Goal: Navigation & Orientation: Find specific page/section

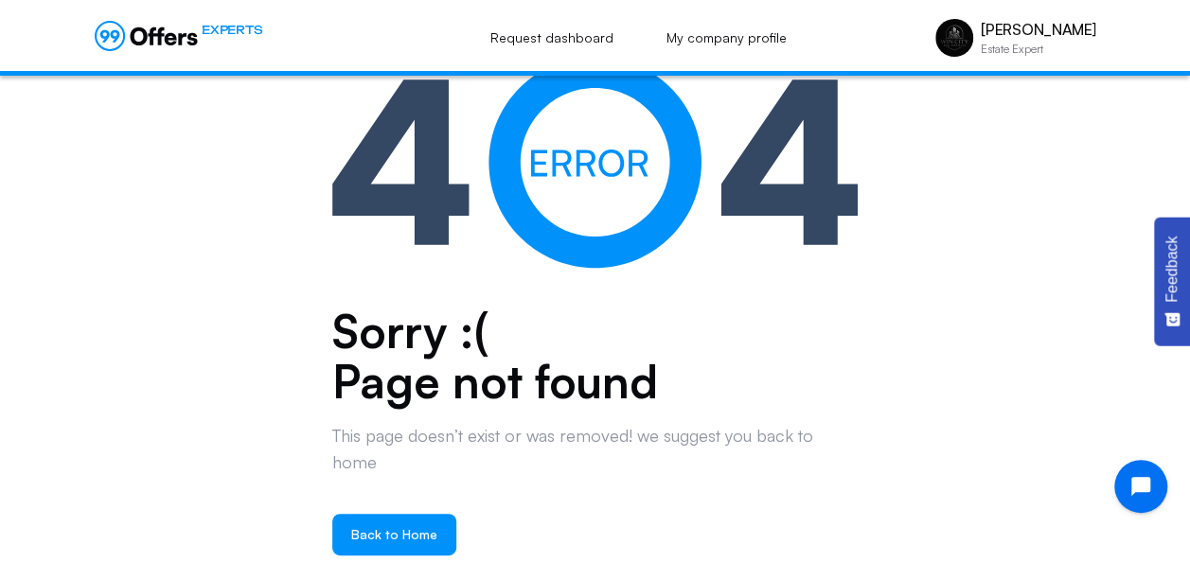
scroll to position [62, 0]
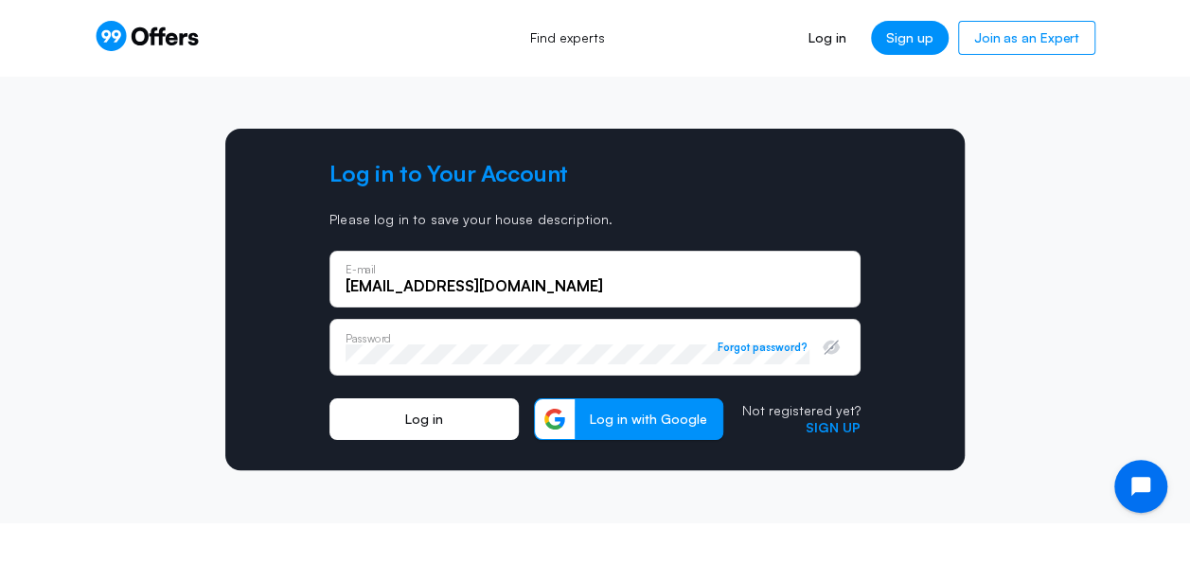
click at [467, 431] on button "Log in" at bounding box center [423, 420] width 189 height 42
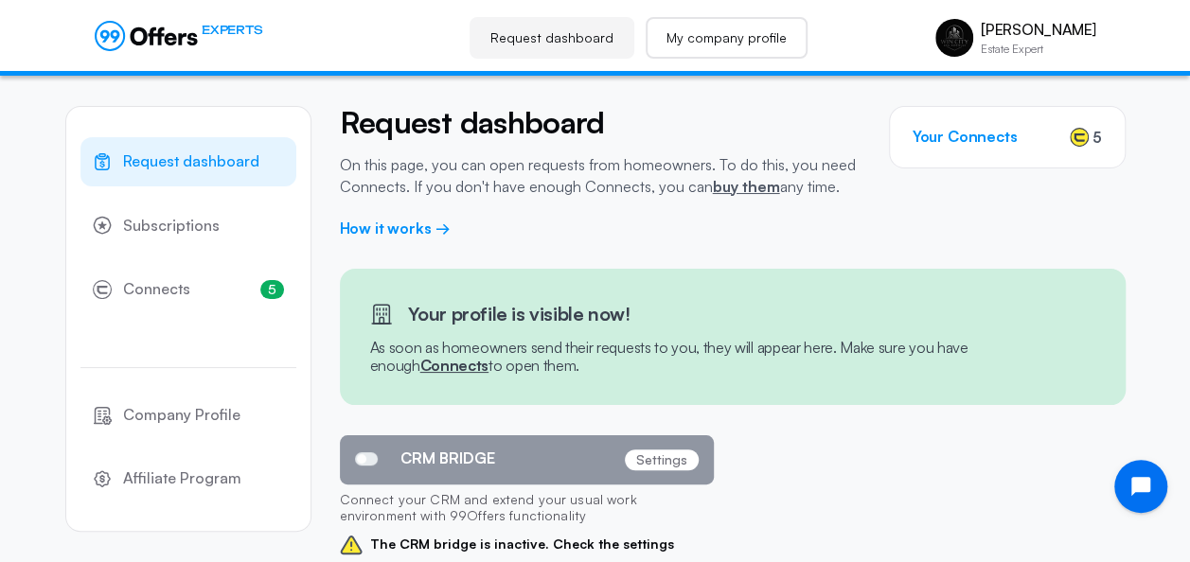
click at [725, 50] on link "My company profile" at bounding box center [727, 38] width 162 height 42
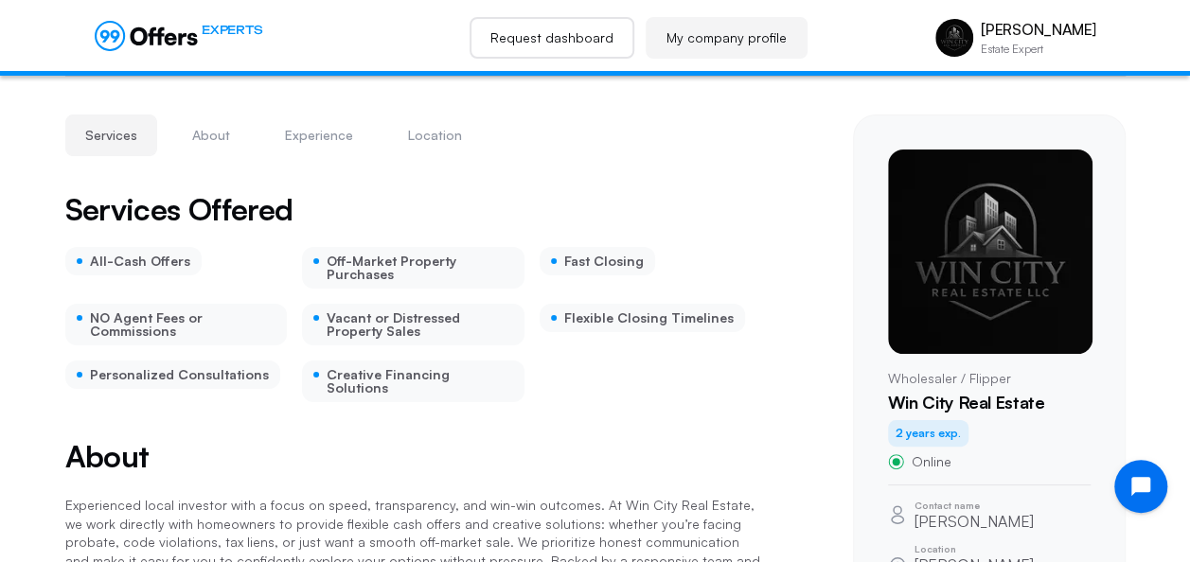
click at [555, 23] on link "Request dashboard" at bounding box center [552, 38] width 165 height 42
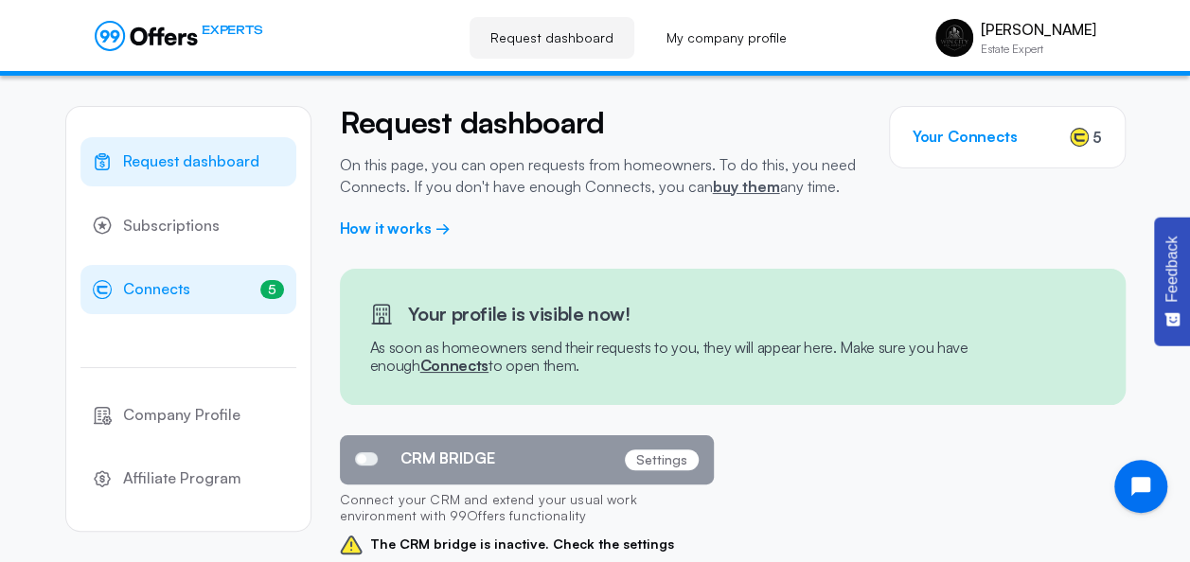
click at [186, 280] on span "Connects" at bounding box center [156, 289] width 67 height 25
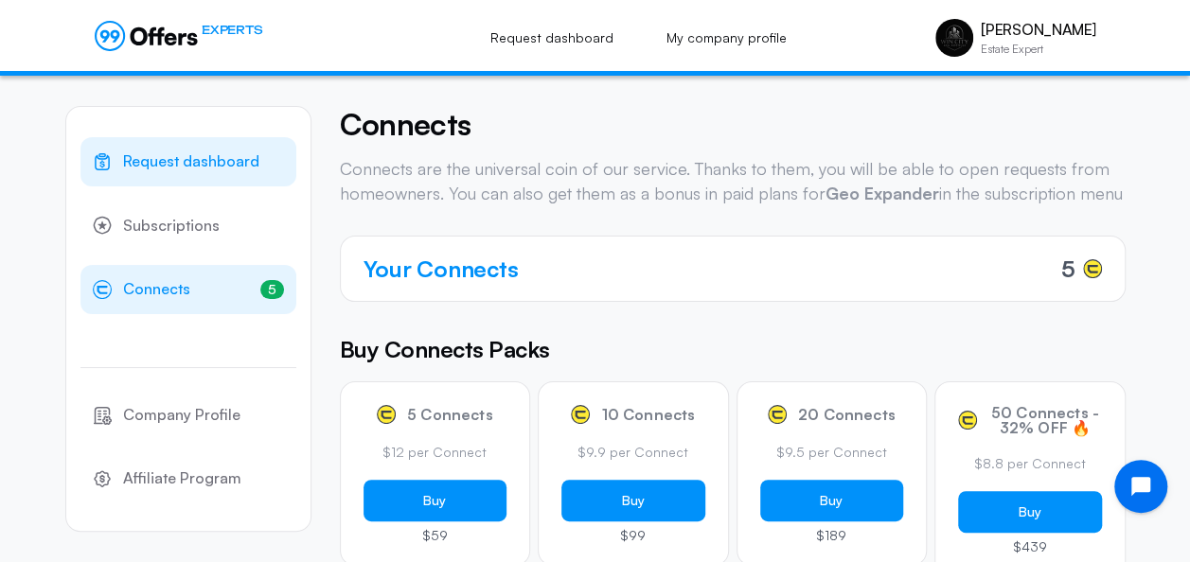
click at [212, 177] on link "Request dashboard" at bounding box center [188, 161] width 216 height 49
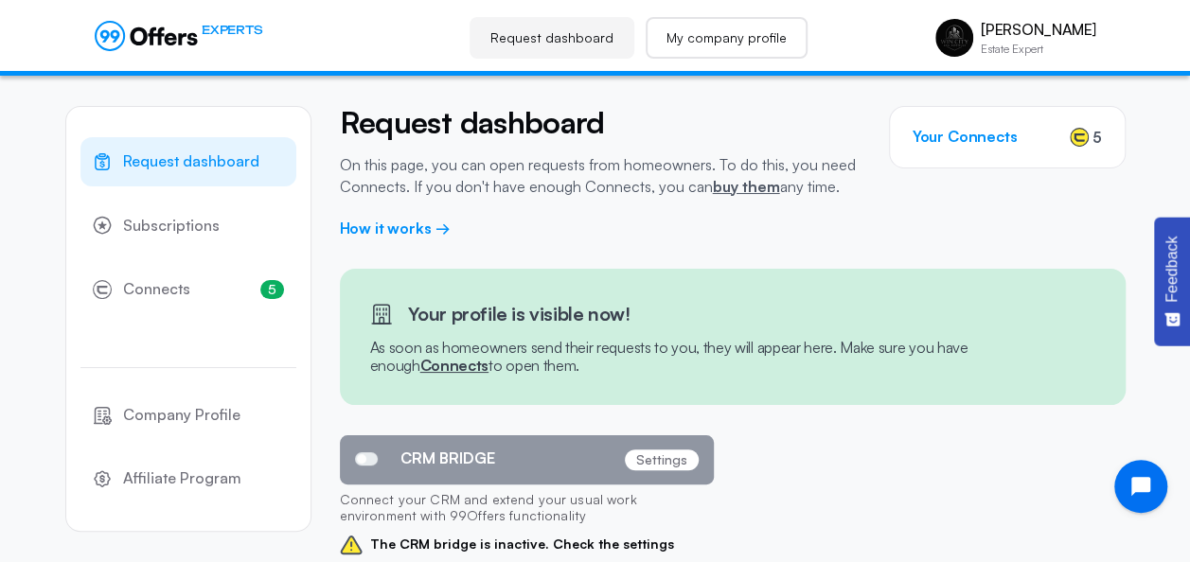
click at [731, 27] on link "My company profile" at bounding box center [727, 38] width 162 height 42
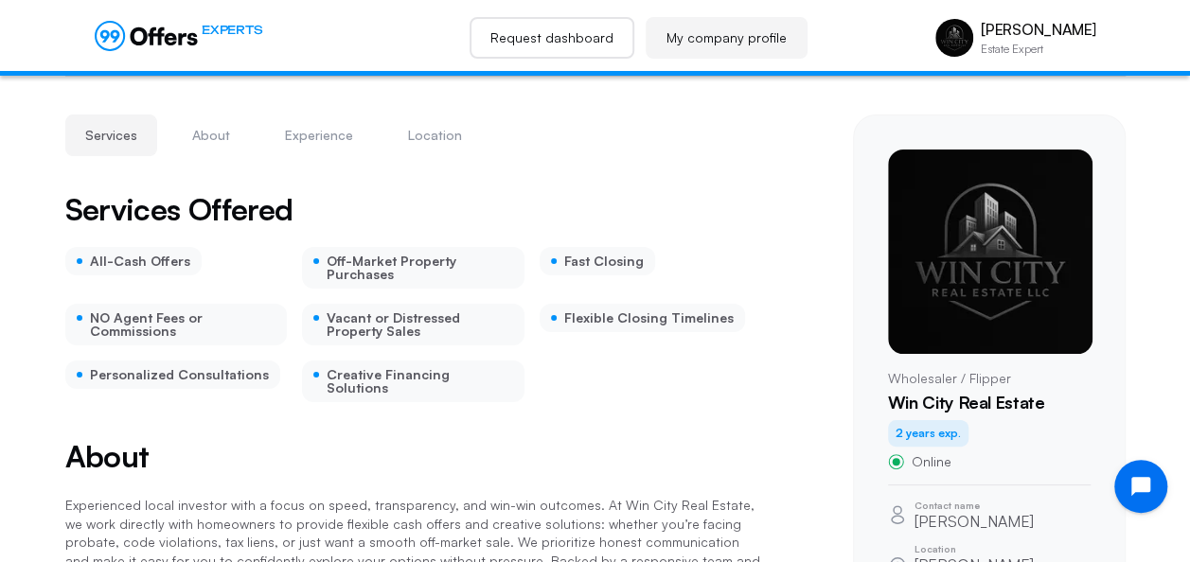
click at [578, 49] on link "Request dashboard" at bounding box center [552, 38] width 165 height 42
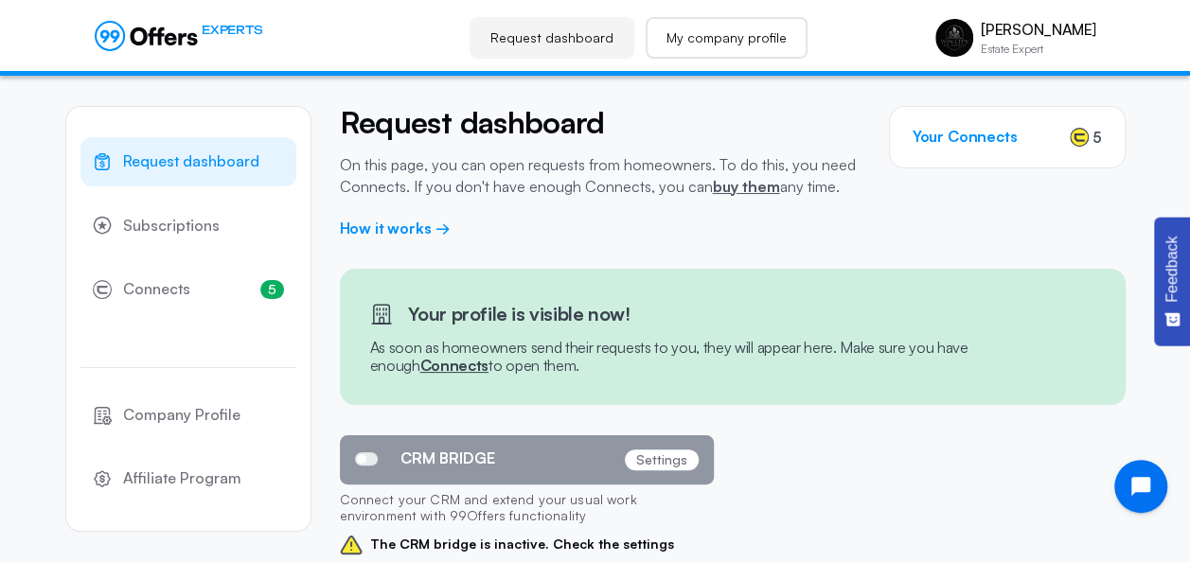
click at [696, 37] on link "My company profile" at bounding box center [727, 38] width 162 height 42
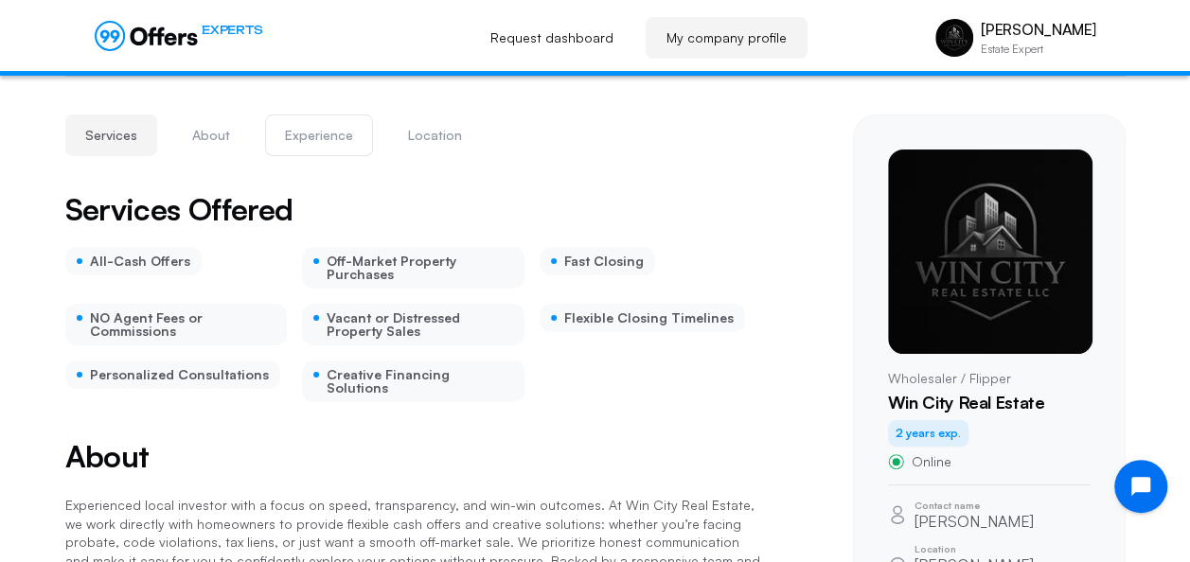
click at [320, 134] on button "Experience" at bounding box center [319, 136] width 108 height 42
click at [570, 50] on link "Request dashboard" at bounding box center [552, 38] width 165 height 42
